Goal: Task Accomplishment & Management: Manage account settings

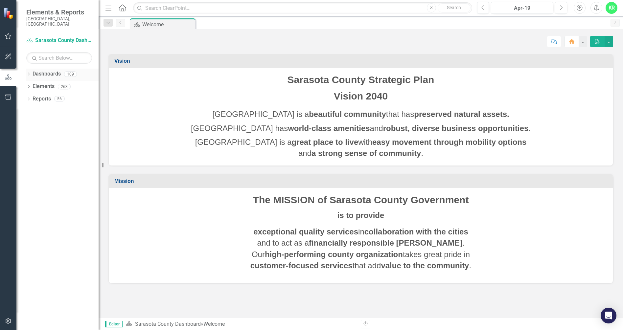
click at [30, 73] on icon "Dropdown" at bounding box center [28, 75] width 5 height 4
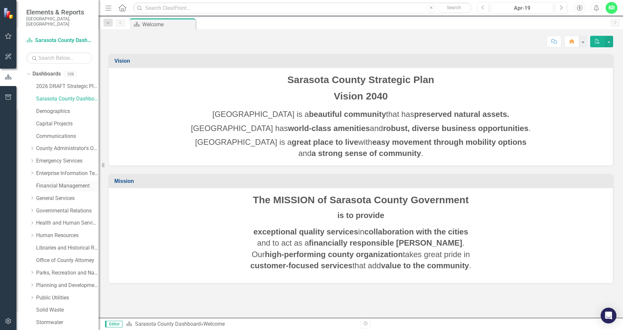
click at [52, 184] on link "Financial Management" at bounding box center [67, 186] width 62 height 8
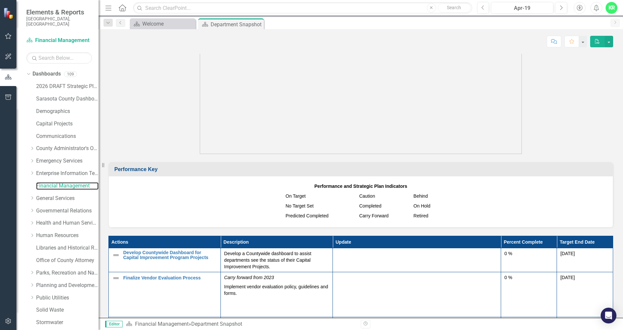
scroll to position [755, 0]
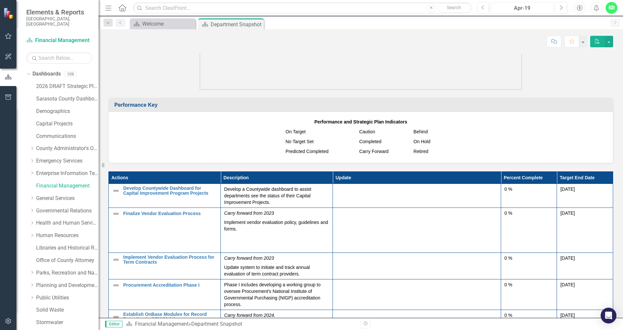
click at [533, 7] on div "Apr-19" at bounding box center [522, 8] width 58 height 8
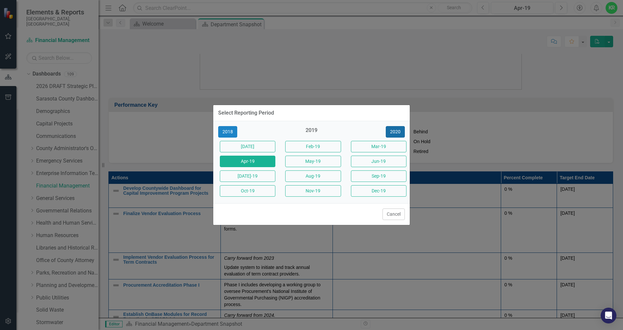
click at [400, 130] on button "2020" at bounding box center [395, 131] width 19 height 11
click at [400, 132] on button "2021" at bounding box center [395, 131] width 19 height 11
click at [400, 132] on button "2022" at bounding box center [395, 131] width 19 height 11
click at [400, 132] on button "2023" at bounding box center [395, 131] width 19 height 11
click at [400, 132] on button "2024" at bounding box center [395, 131] width 19 height 11
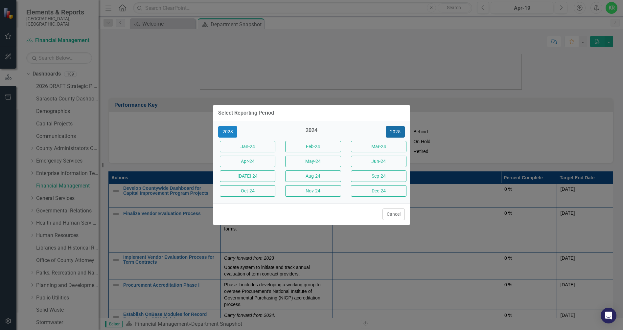
click at [400, 132] on button "2025" at bounding box center [395, 131] width 19 height 11
click at [224, 130] on button "2024" at bounding box center [227, 131] width 19 height 11
click at [394, 133] on button "2025" at bounding box center [395, 131] width 19 height 11
click at [315, 176] on button "Aug-25" at bounding box center [312, 175] width 55 height 11
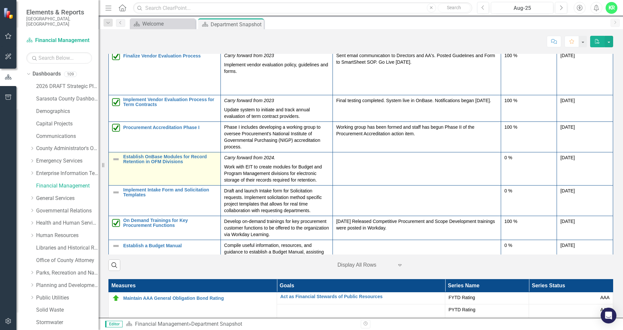
click at [114, 163] on img at bounding box center [116, 159] width 8 height 8
click at [118, 163] on img at bounding box center [116, 159] width 8 height 8
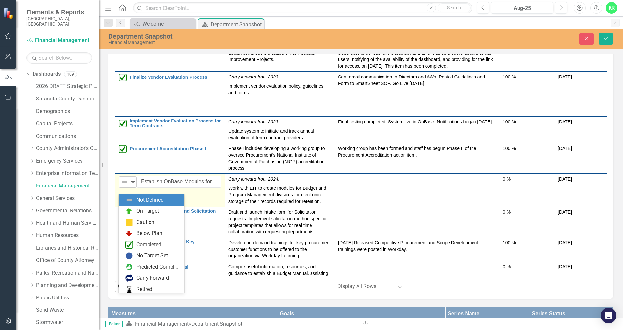
click at [131, 185] on icon "Expand" at bounding box center [133, 181] width 7 height 5
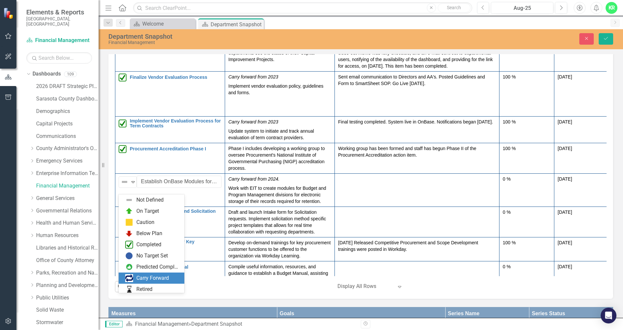
click at [148, 277] on div "Carry Forward" at bounding box center [152, 279] width 33 height 8
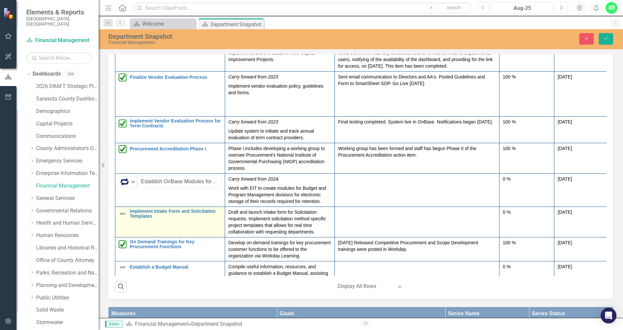
click at [120, 218] on img at bounding box center [123, 214] width 8 height 8
click at [134, 216] on icon at bounding box center [132, 215] width 3 height 2
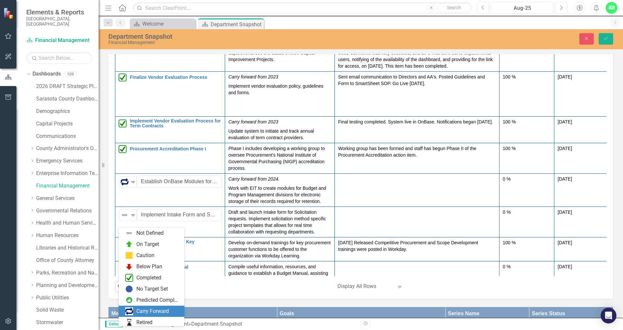
click at [152, 310] on div "Carry Forward" at bounding box center [152, 312] width 33 height 8
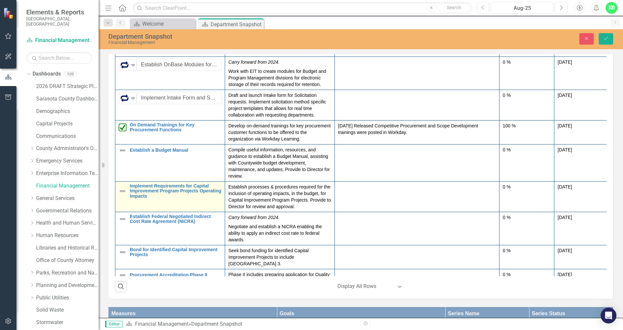
scroll to position [131, 0]
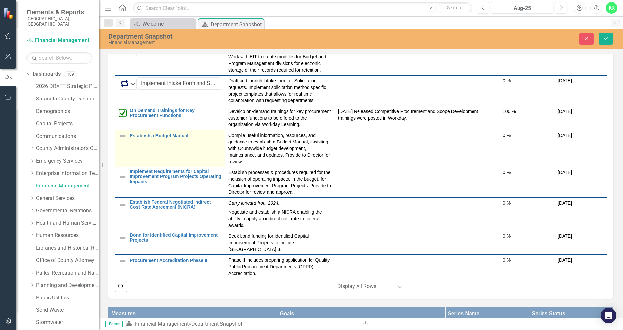
click at [124, 140] on img at bounding box center [123, 136] width 8 height 8
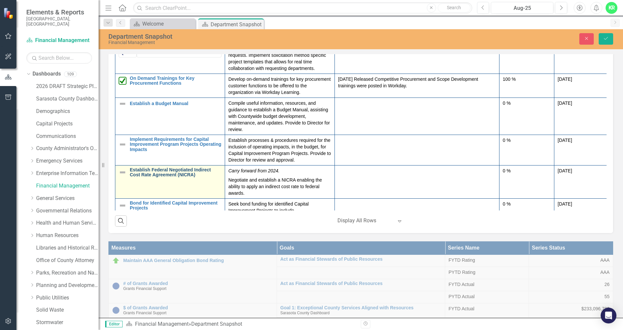
scroll to position [99, 0]
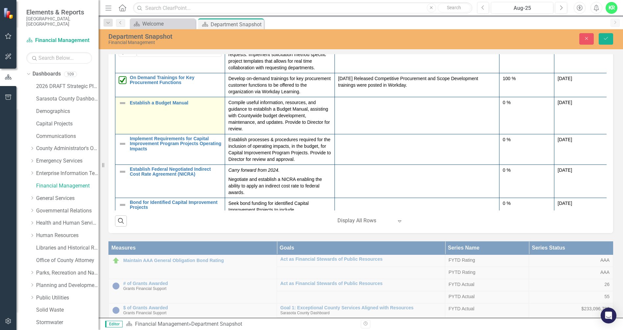
click at [125, 107] on img at bounding box center [123, 103] width 8 height 8
click at [132, 108] on icon "Expand" at bounding box center [133, 105] width 7 height 5
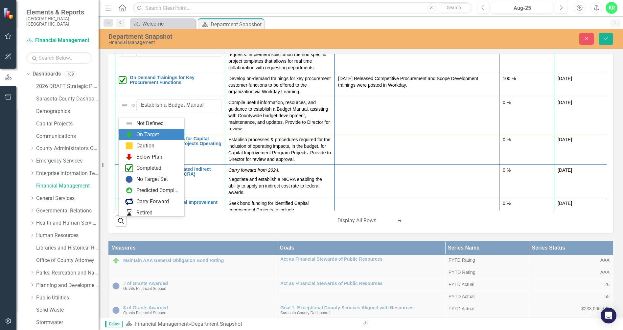
click at [138, 134] on div "On Target" at bounding box center [147, 135] width 23 height 8
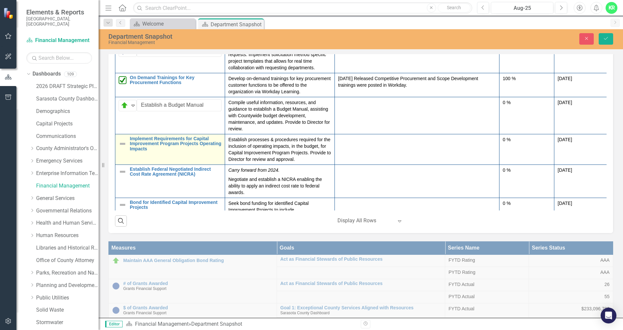
click at [122, 148] on img at bounding box center [123, 144] width 8 height 8
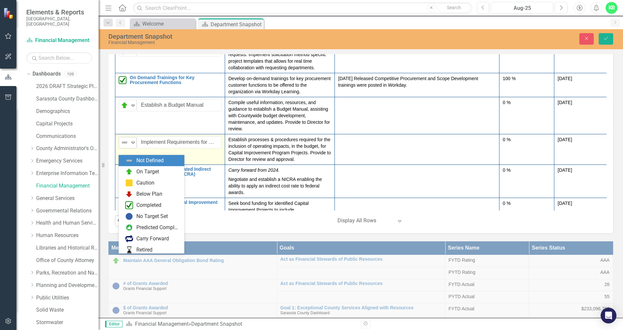
click at [133, 145] on icon "Expand" at bounding box center [133, 142] width 7 height 5
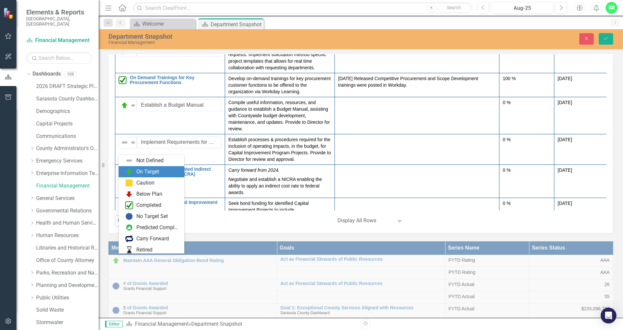
click at [140, 173] on div "On Target" at bounding box center [147, 172] width 23 height 8
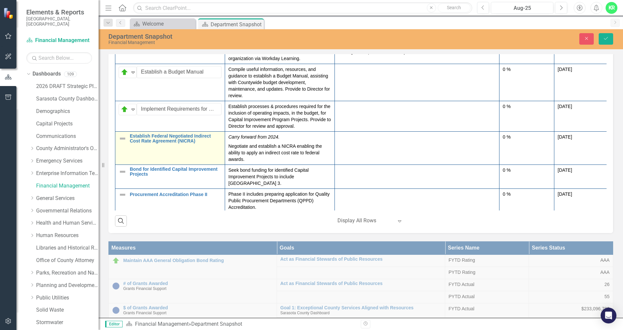
scroll to position [132, 0]
click at [122, 142] on img at bounding box center [123, 138] width 8 height 8
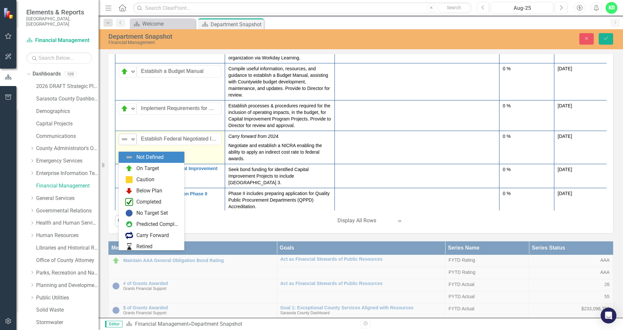
click at [132, 141] on icon at bounding box center [132, 140] width 3 height 2
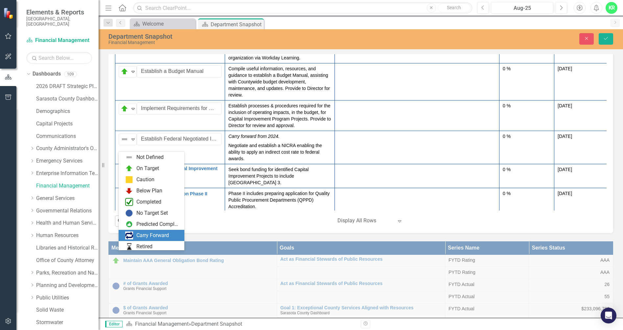
click at [144, 238] on div "Carry Forward" at bounding box center [152, 236] width 33 height 8
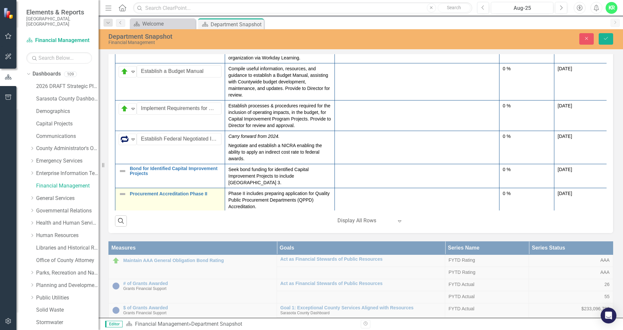
click at [122, 195] on img at bounding box center [123, 194] width 8 height 8
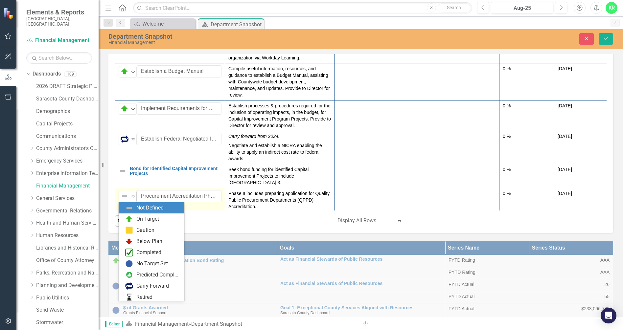
click at [135, 195] on icon "Expand" at bounding box center [133, 196] width 7 height 5
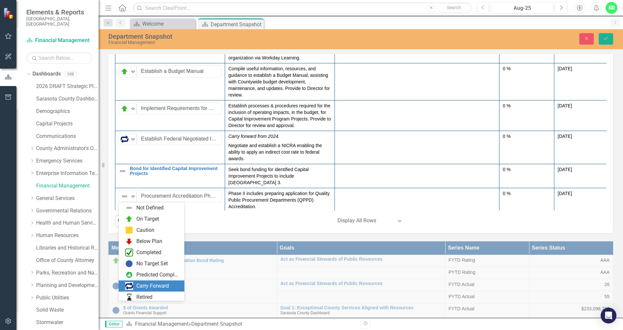
click at [146, 290] on div "Carry Forward" at bounding box center [152, 285] width 66 height 11
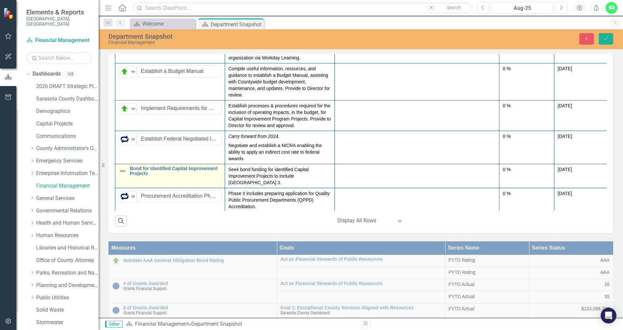
click at [124, 175] on img at bounding box center [123, 171] width 8 height 8
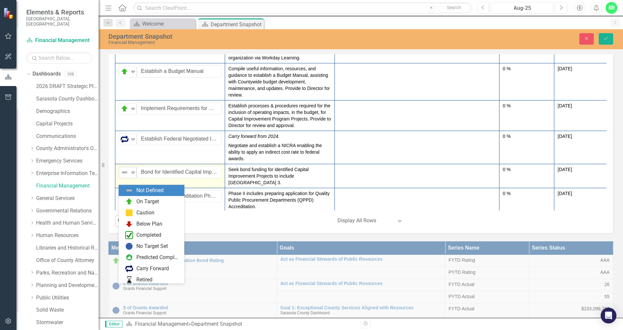
click at [133, 174] on icon at bounding box center [132, 173] width 3 height 2
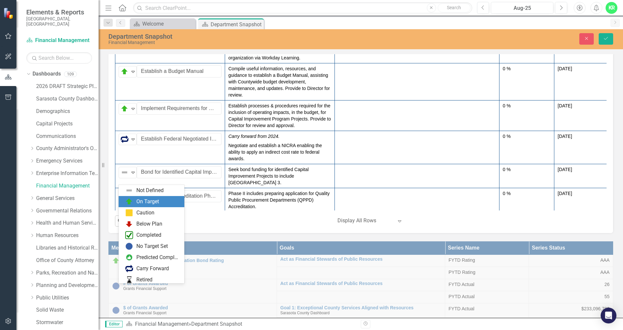
click at [138, 200] on div "On Target" at bounding box center [147, 202] width 23 height 8
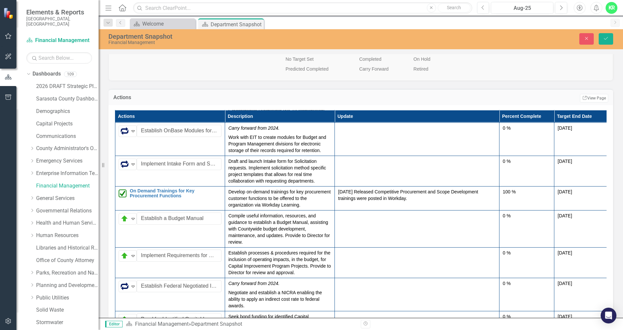
scroll to position [920, 0]
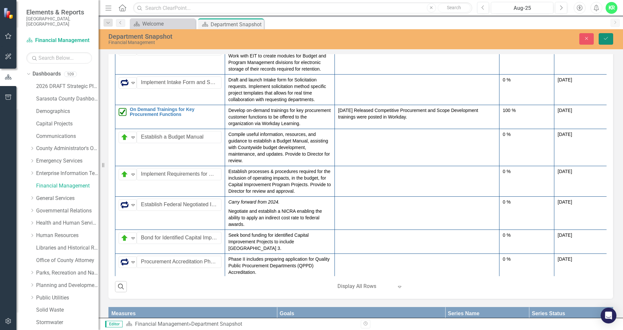
click at [606, 40] on icon "Save" at bounding box center [606, 38] width 6 height 5
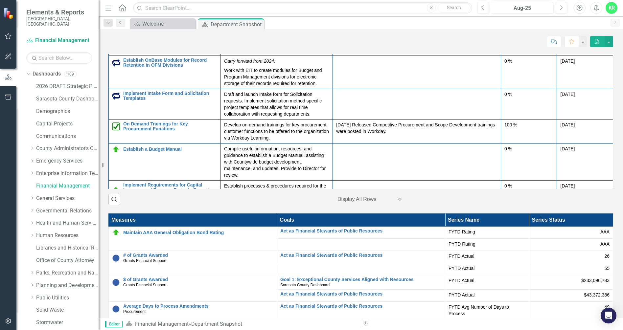
scroll to position [0, 0]
